Goal: Information Seeking & Learning: Learn about a topic

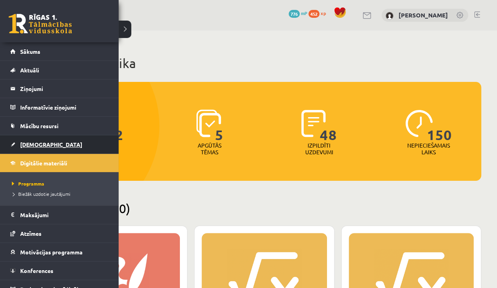
click at [36, 143] on span "[DEMOGRAPHIC_DATA]" at bounding box center [51, 144] width 62 height 7
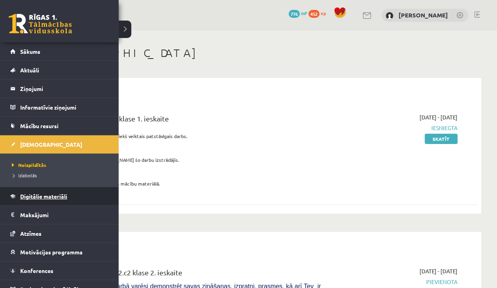
click at [31, 193] on span "Digitālie materiāli" at bounding box center [43, 196] width 47 height 7
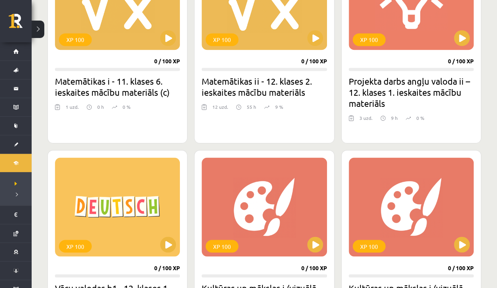
scroll to position [543, 0]
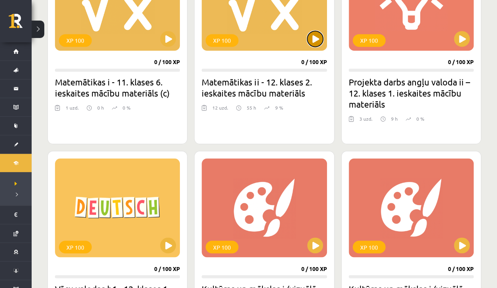
click at [318, 42] on button at bounding box center [315, 39] width 16 height 16
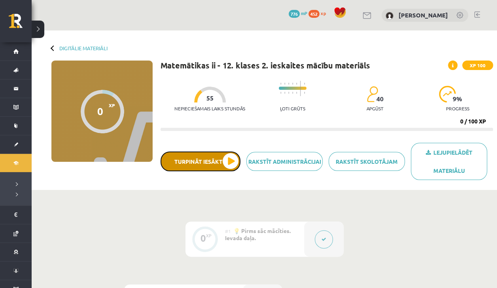
click at [192, 170] on button "Turpināt iesākto" at bounding box center [201, 161] width 80 height 20
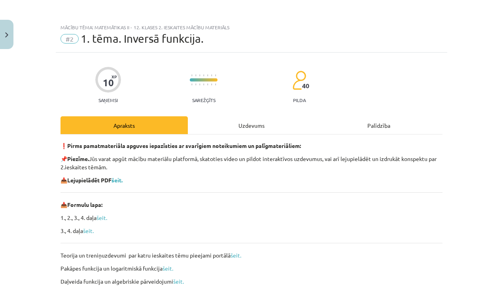
scroll to position [121, 0]
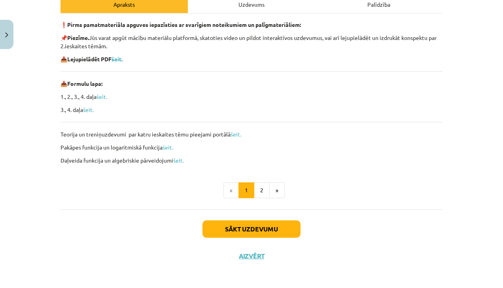
click at [225, 138] on div "❗ Pirms pamatmateriāla apguves iepazīsties ar svarīgiem noteikumiem un palīgmat…" at bounding box center [251, 93] width 382 height 144
click at [230, 131] on link "šeit." at bounding box center [235, 133] width 11 height 7
click at [254, 190] on button "2" at bounding box center [262, 190] width 16 height 16
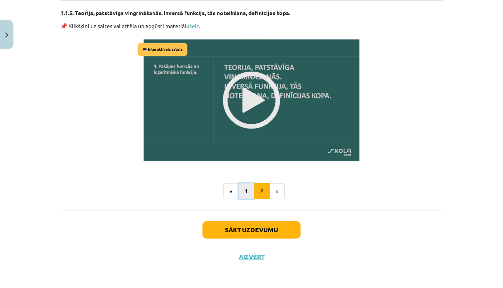
click at [243, 195] on button "1" at bounding box center [246, 191] width 16 height 16
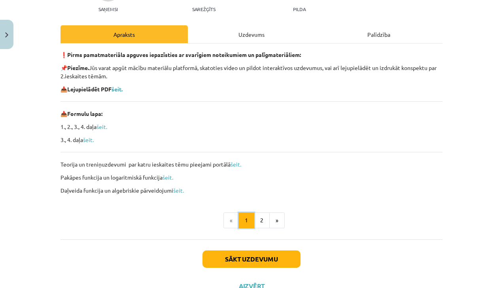
scroll to position [86, 0]
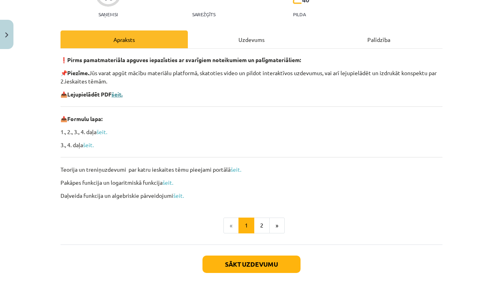
click at [115, 91] on b "šeit." at bounding box center [116, 94] width 11 height 7
click at [224, 181] on p "Pakāpes funkcija un logaritmiskā funkcija šeit." at bounding box center [251, 182] width 382 height 8
click at [263, 225] on button "2" at bounding box center [262, 225] width 16 height 16
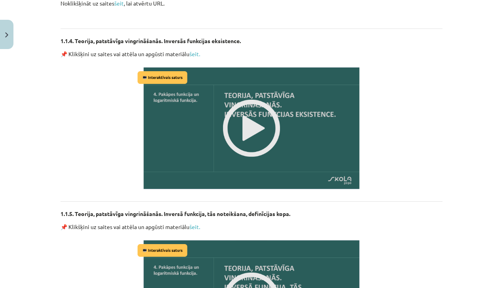
scroll to position [785, 0]
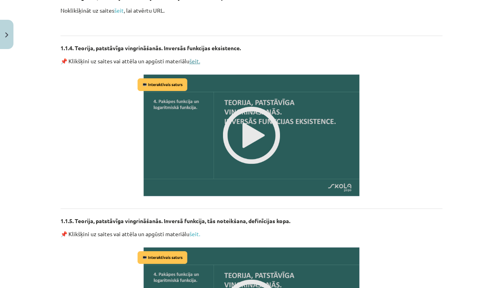
click at [189, 61] on link "šeit." at bounding box center [194, 60] width 11 height 7
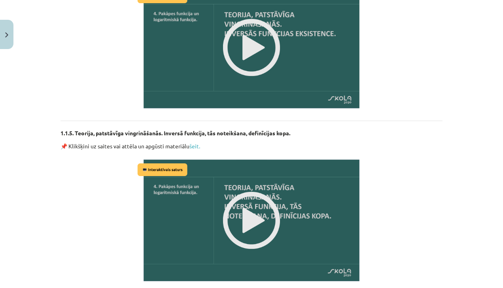
scroll to position [885, 0]
